Goal: Transaction & Acquisition: Purchase product/service

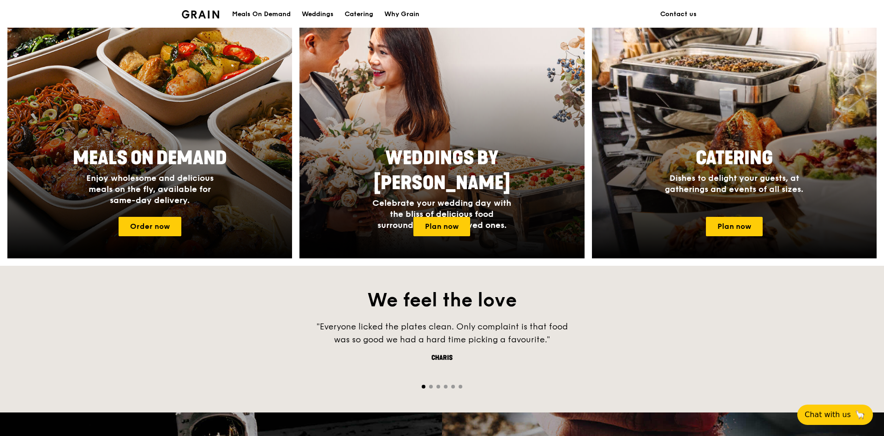
scroll to position [415, 0]
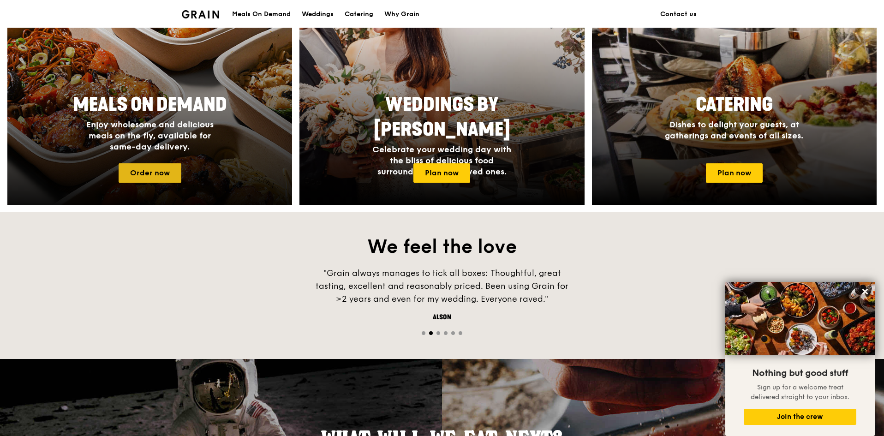
click at [157, 167] on link "Order now" at bounding box center [150, 172] width 63 height 19
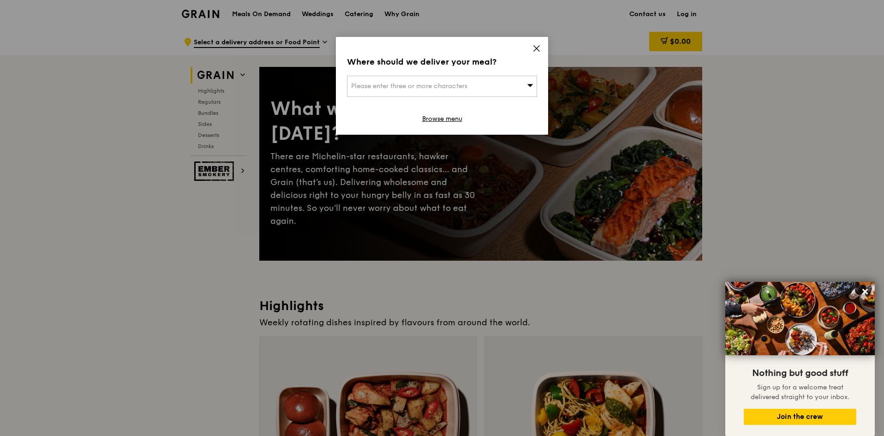
click at [540, 44] on div "Where should we deliver your meal? Please enter three or more characters Browse…" at bounding box center [442, 86] width 212 height 98
click at [535, 49] on icon at bounding box center [537, 48] width 8 height 8
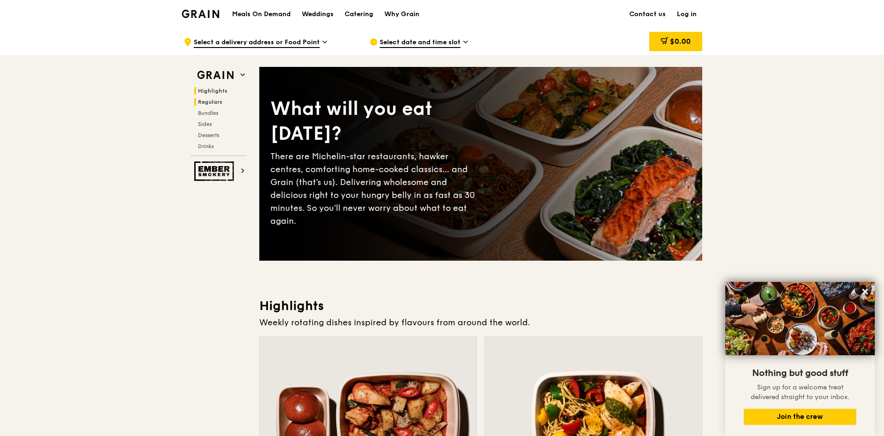
click at [210, 103] on span "Regulars" at bounding box center [210, 102] width 24 height 6
click at [280, 12] on h1 "Meals On Demand" at bounding box center [261, 14] width 59 height 9
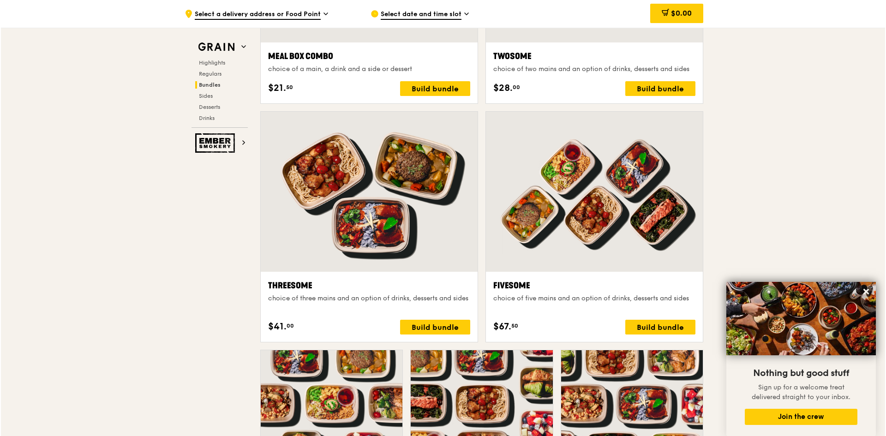
scroll to position [1569, 0]
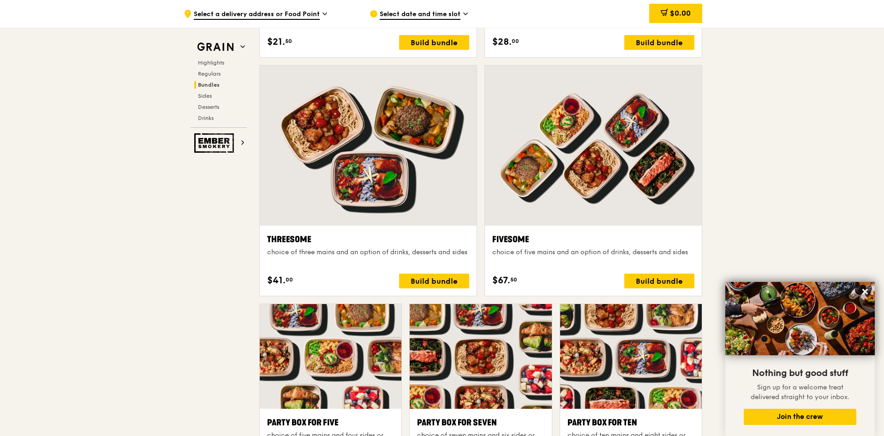
click at [424, 257] on div "choice of three mains and an option of drinks, desserts and sides" at bounding box center [368, 252] width 202 height 9
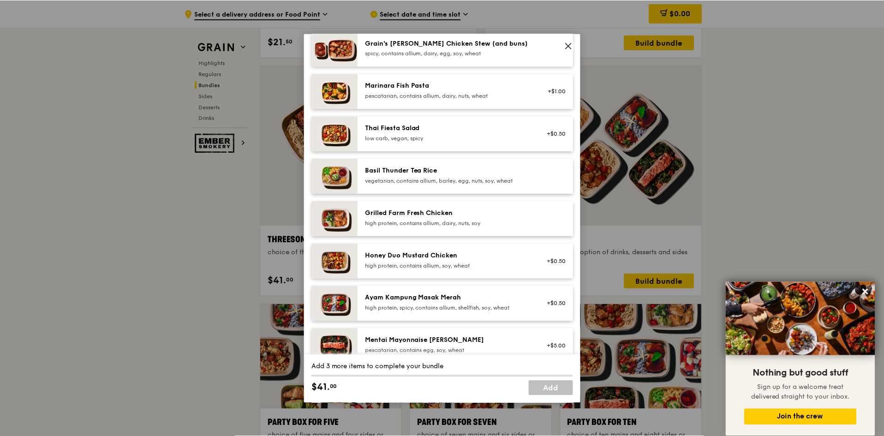
scroll to position [138, 0]
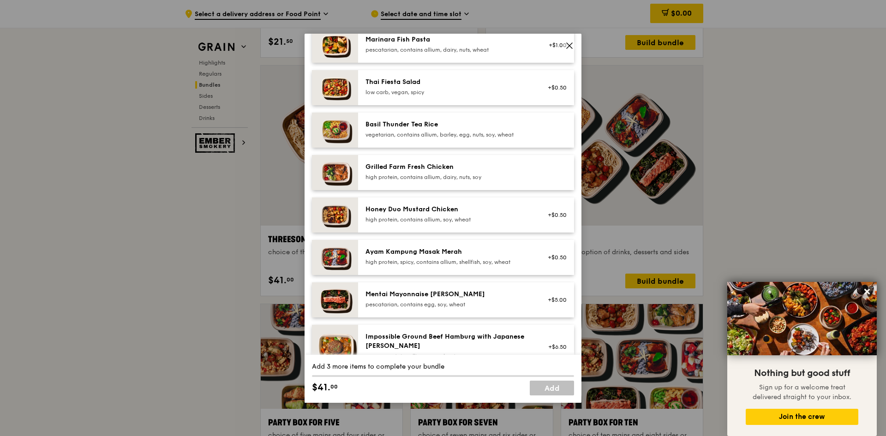
click at [567, 45] on icon at bounding box center [569, 46] width 8 height 8
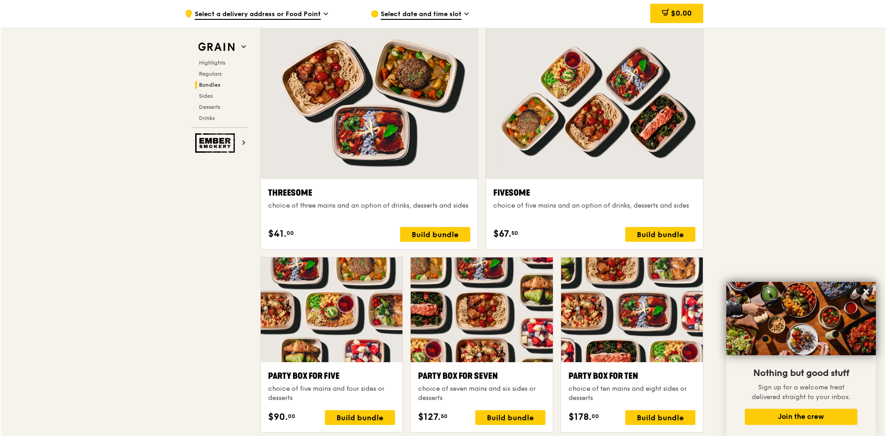
scroll to position [1615, 0]
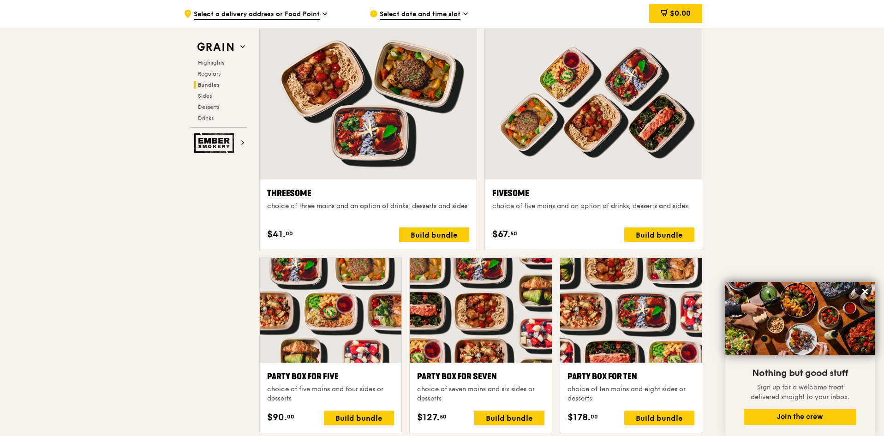
click at [356, 201] on div "Threesome choice of three mains and an option of drinks, desserts and sides" at bounding box center [368, 203] width 202 height 33
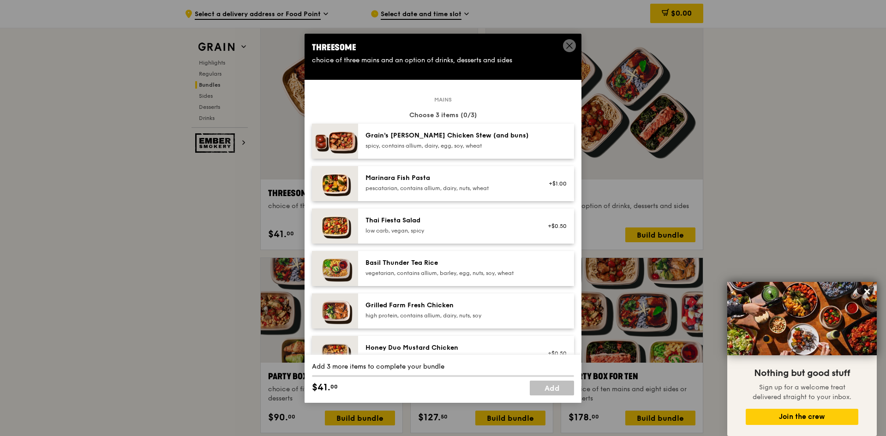
click at [411, 142] on div "spicy, contains allium, dairy, egg, soy, wheat" at bounding box center [449, 145] width 166 height 7
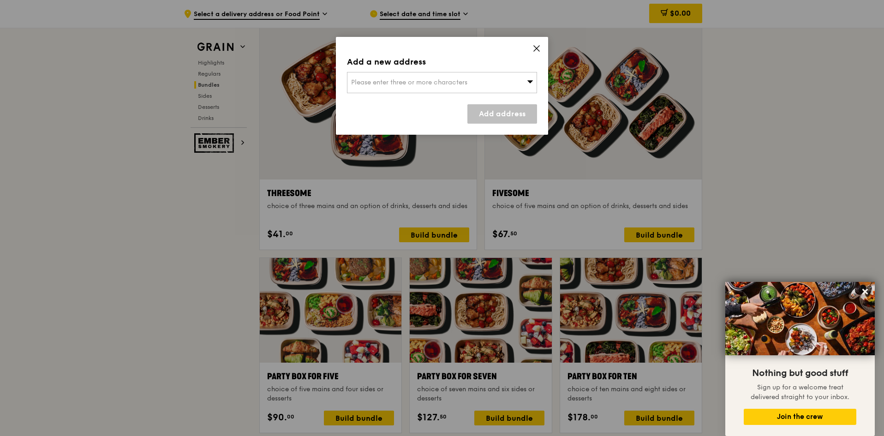
click at [538, 48] on icon at bounding box center [537, 49] width 6 height 6
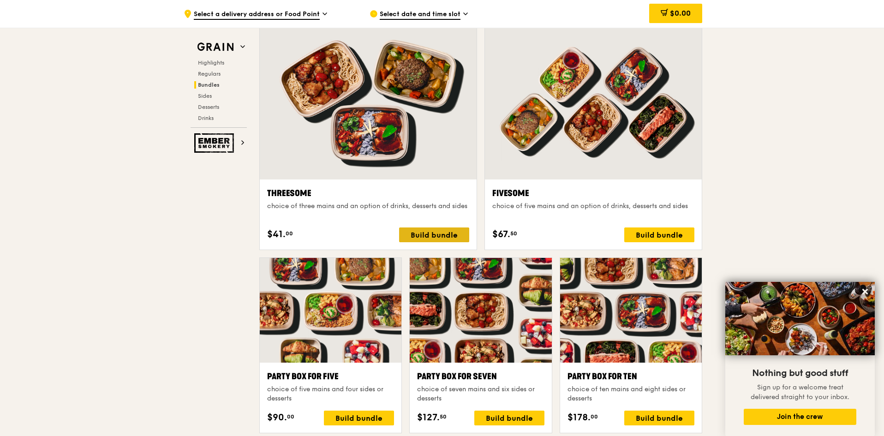
click at [414, 230] on div "Build bundle" at bounding box center [434, 235] width 70 height 15
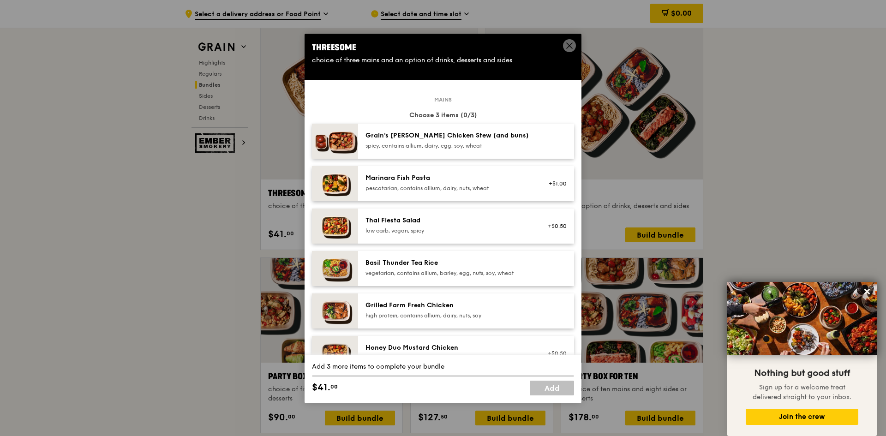
click at [457, 132] on div "Grain's [PERSON_NAME] Chicken Stew (and buns)" at bounding box center [449, 135] width 166 height 9
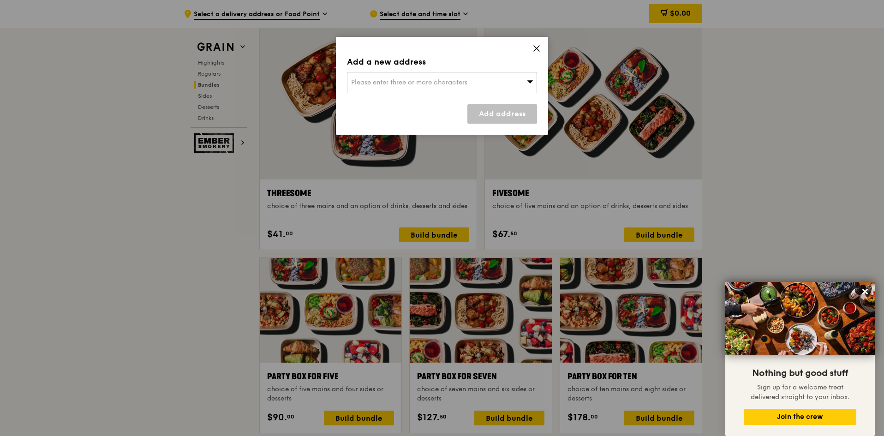
click at [423, 82] on span "Please enter three or more characters" at bounding box center [409, 82] width 116 height 8
click at [391, 85] on input "search" at bounding box center [442, 82] width 189 height 20
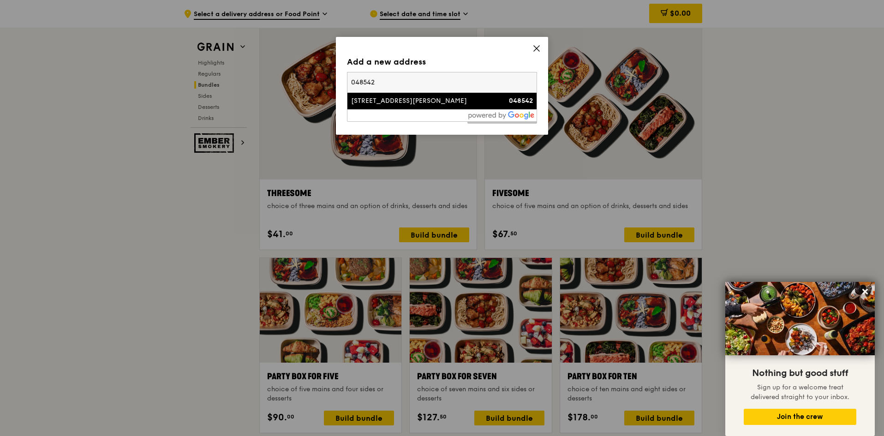
type input "048542"
click at [365, 99] on div "[STREET_ADDRESS][PERSON_NAME]" at bounding box center [419, 100] width 137 height 9
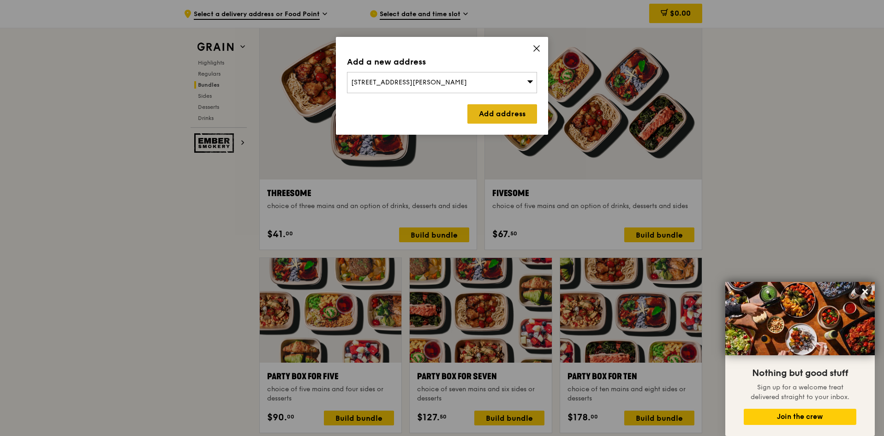
click at [492, 110] on link "Add address" at bounding box center [503, 113] width 70 height 19
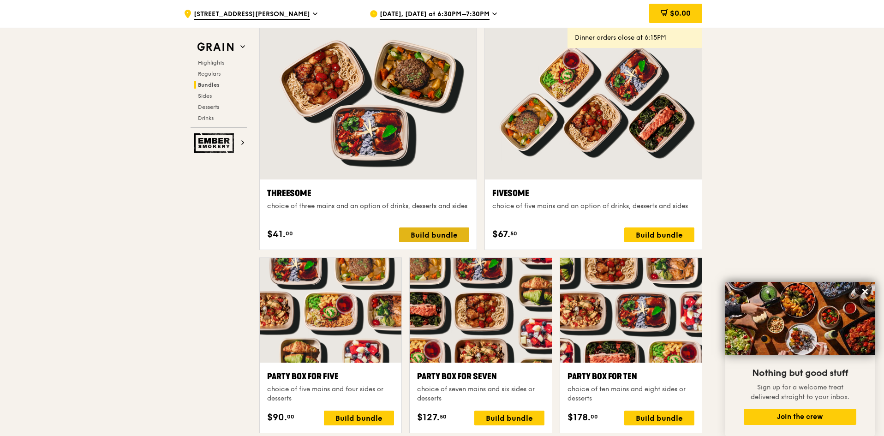
click at [419, 234] on div "Build bundle" at bounding box center [434, 235] width 70 height 15
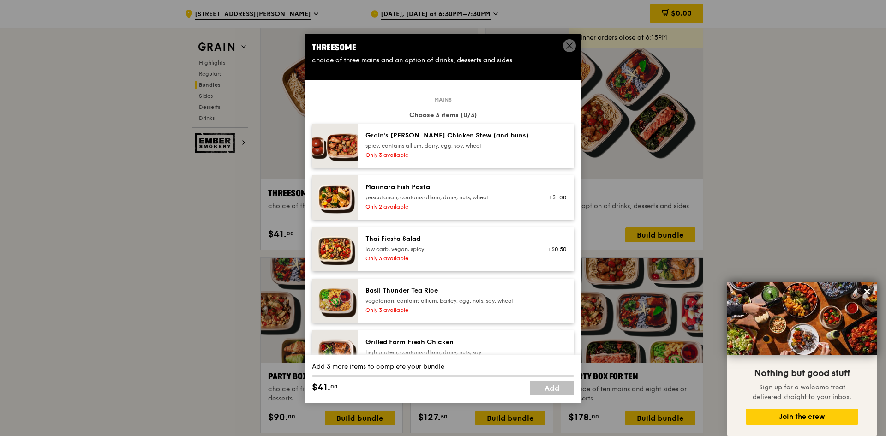
click at [432, 198] on div "pescatarian, contains allium, dairy, nuts, wheat" at bounding box center [449, 197] width 166 height 7
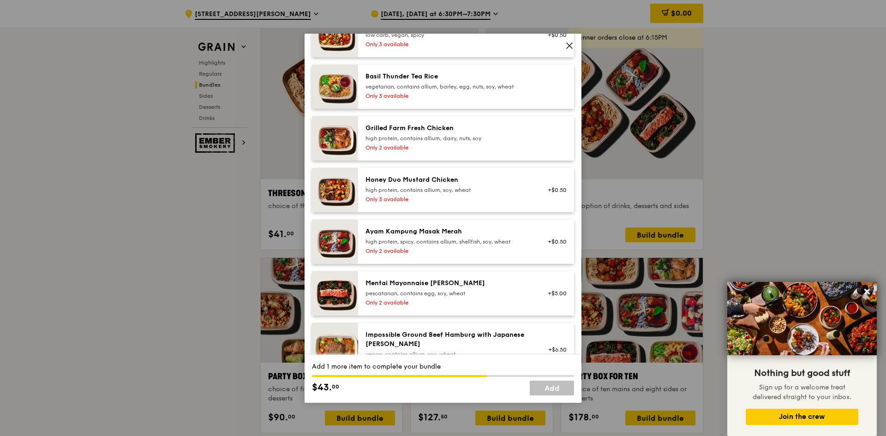
scroll to position [231, 0]
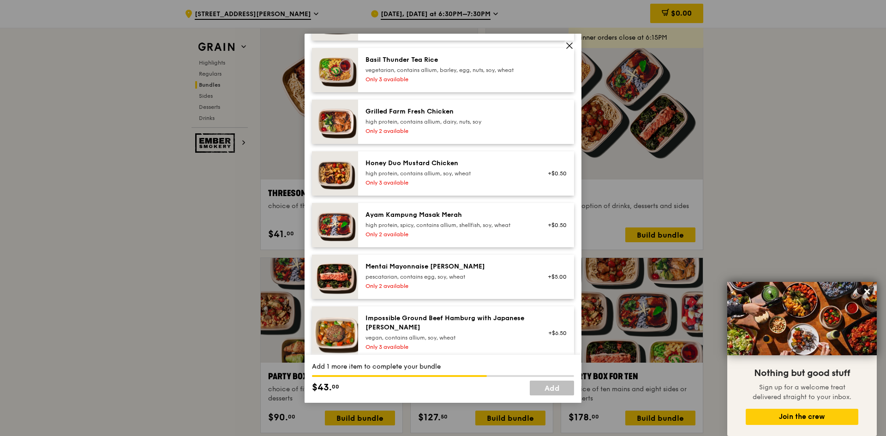
click at [459, 133] on div "Only 2 available" at bounding box center [449, 130] width 166 height 7
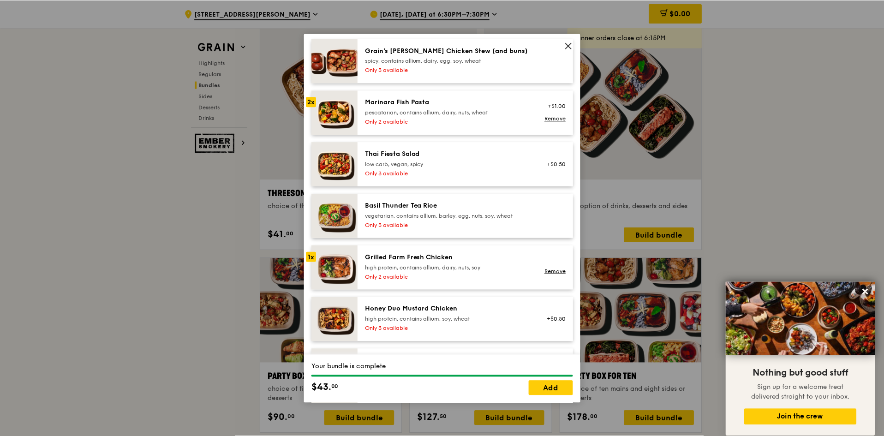
scroll to position [0, 0]
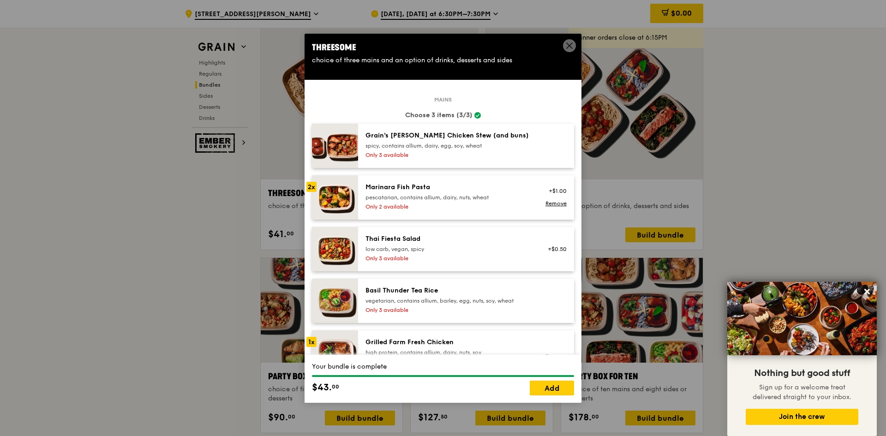
click at [564, 47] on span at bounding box center [569, 45] width 13 height 13
click at [568, 48] on icon at bounding box center [569, 46] width 8 height 8
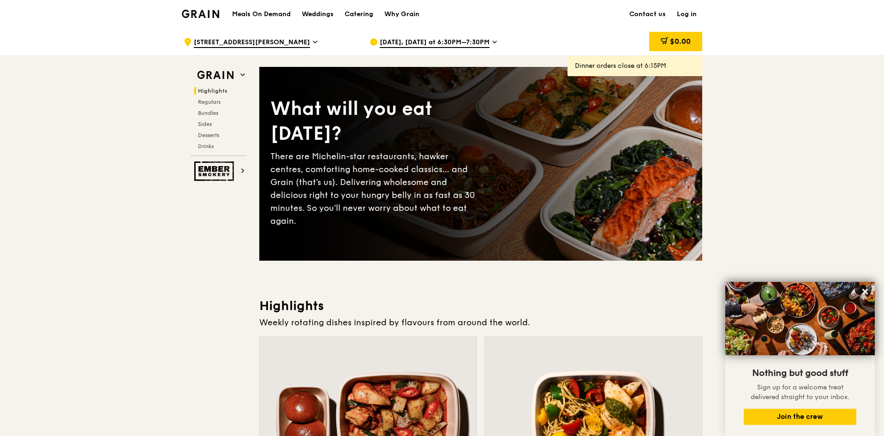
click at [472, 45] on span "[DATE], [DATE] at 6:30PM–7:30PM" at bounding box center [435, 43] width 110 height 10
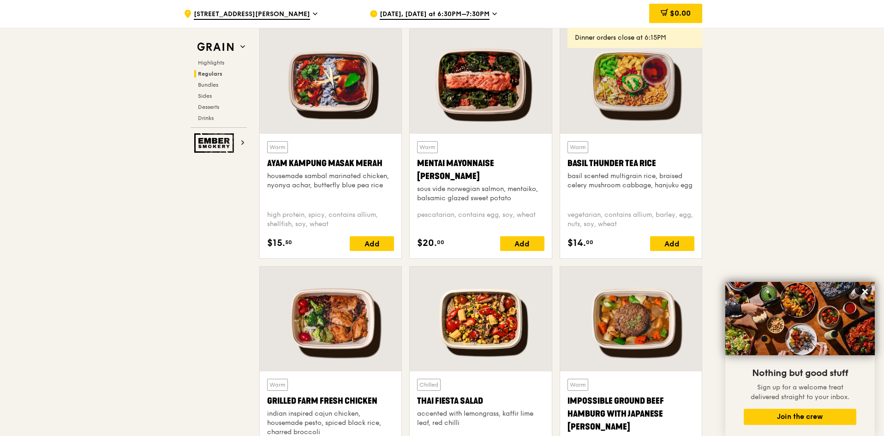
scroll to position [831, 0]
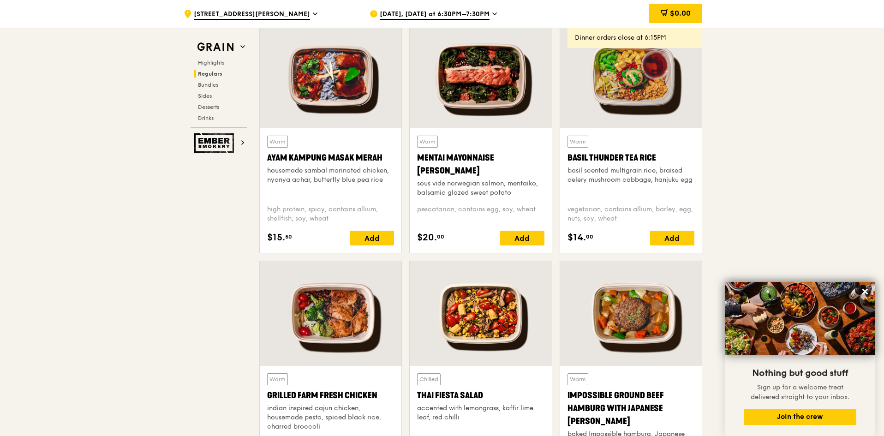
drag, startPoint x: 267, startPoint y: 168, endPoint x: 394, endPoint y: 180, distance: 127.4
click at [394, 180] on div "Warm Ayam [GEOGRAPHIC_DATA] housemade sambal marinated chicken, nyonya achar, b…" at bounding box center [331, 190] width 142 height 125
copy div "housemade sambal marinated chicken, nyonya achar, butterfly blue pea rice"
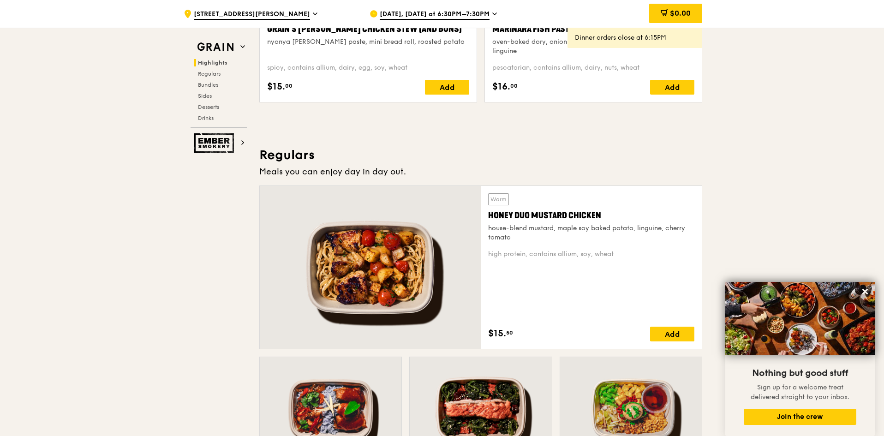
scroll to position [369, 0]
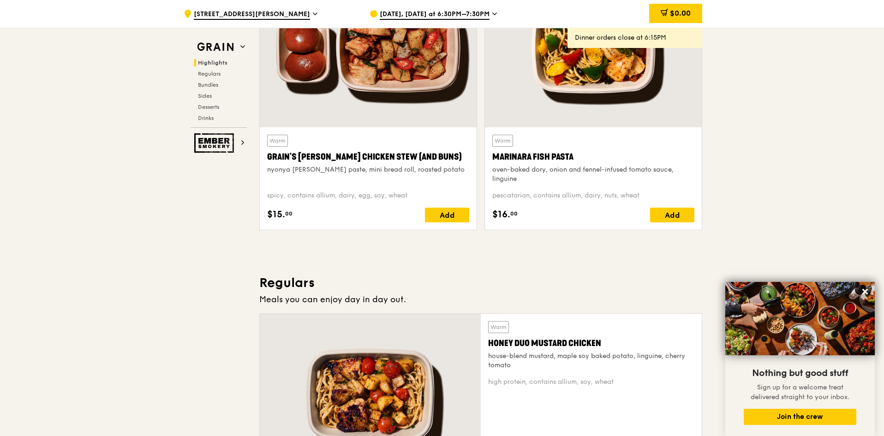
drag, startPoint x: 492, startPoint y: 168, endPoint x: 519, endPoint y: 179, distance: 28.6
click at [519, 179] on div "oven-baked dory, onion and fennel-infused tomato sauce, linguine" at bounding box center [593, 174] width 202 height 18
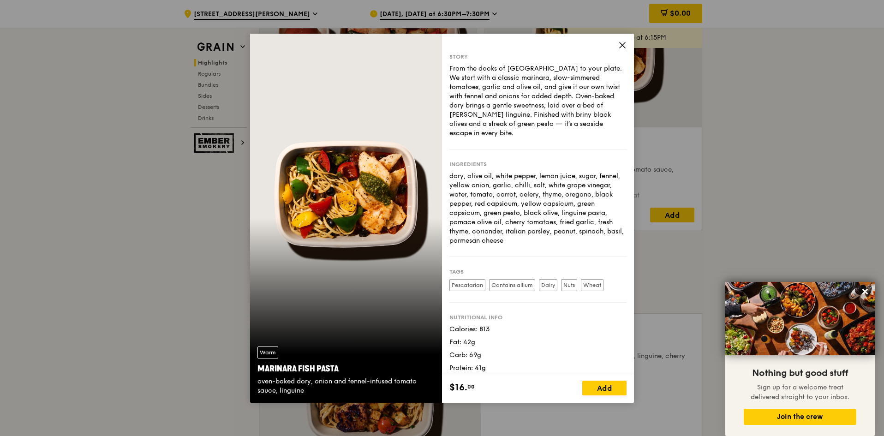
copy div "oven-baked dory, onion and fennel-infused tomato sauce, linguine"
